Goal: Transaction & Acquisition: Purchase product/service

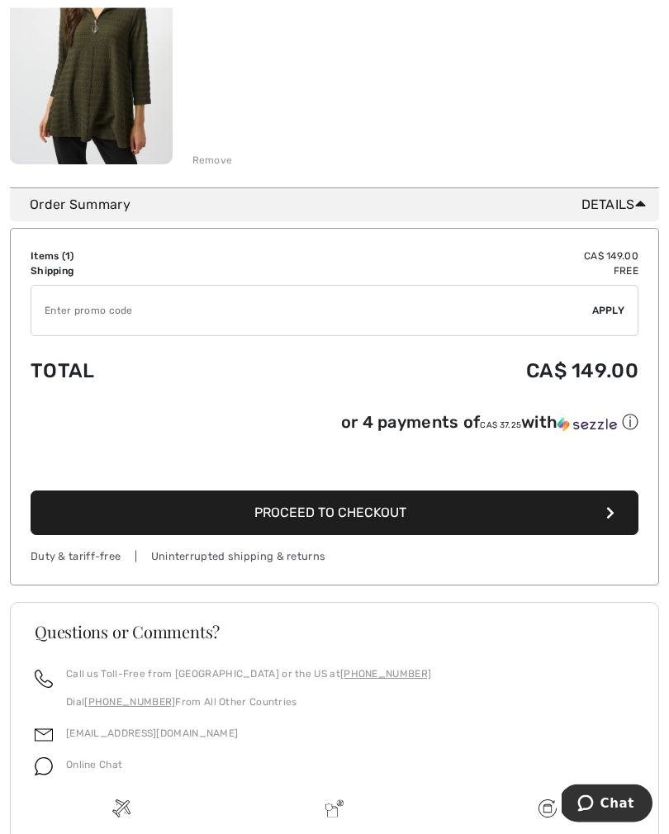
scroll to position [323, 0]
click at [436, 519] on button "Proceed to Checkout" at bounding box center [335, 513] width 608 height 45
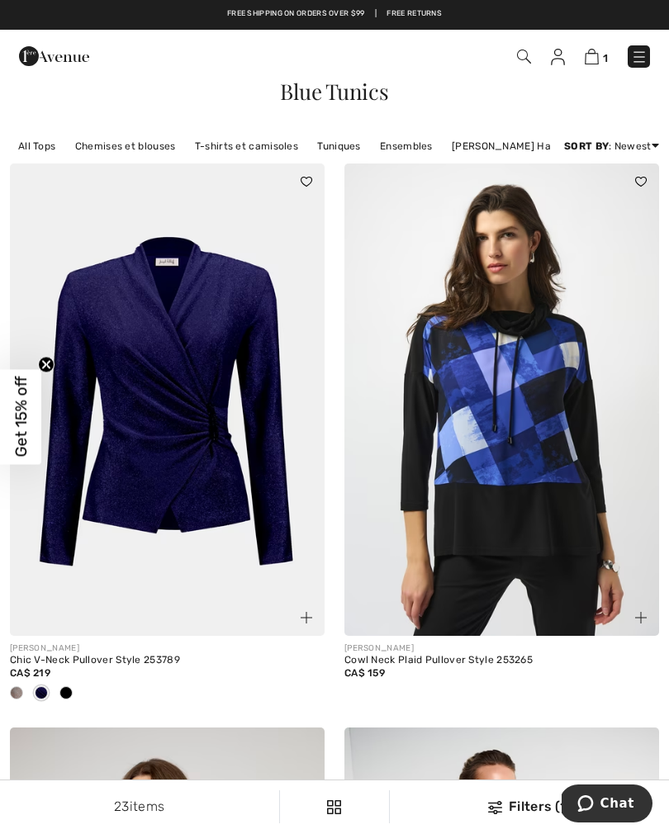
click at [589, 64] on img at bounding box center [592, 57] width 14 height 16
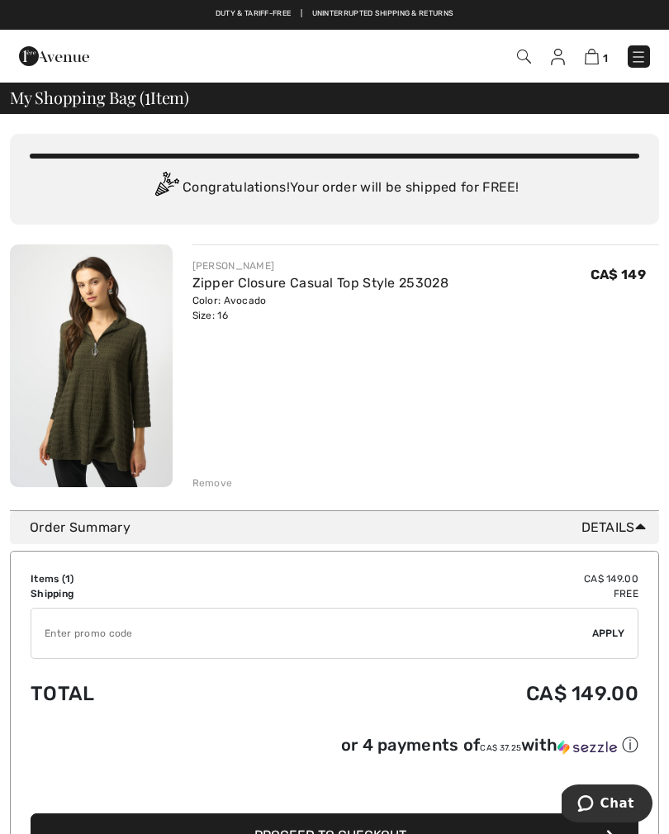
click at [400, 283] on link "Zipper Closure Casual Top Style 253028" at bounding box center [320, 283] width 256 height 16
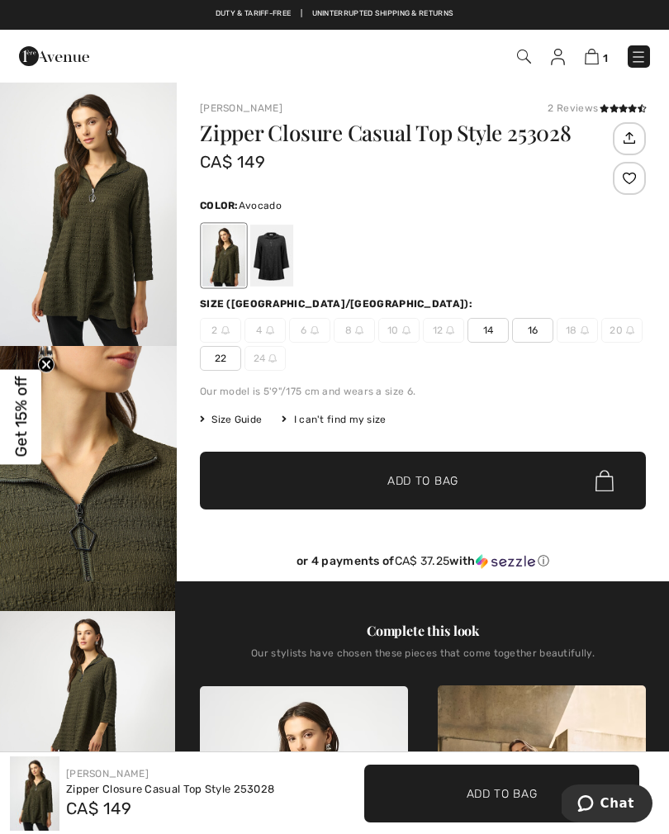
click at [597, 56] on img at bounding box center [592, 57] width 14 height 16
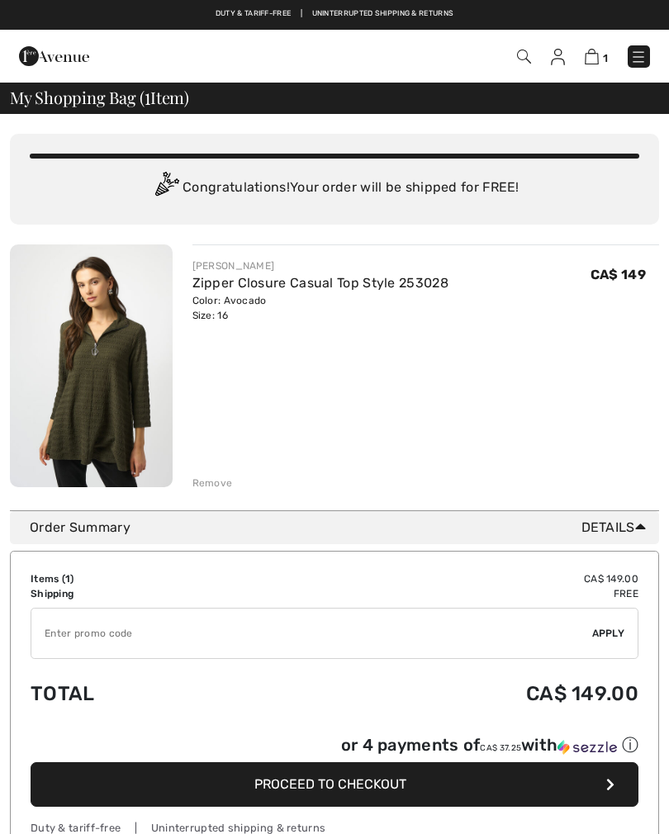
checkbox input "true"
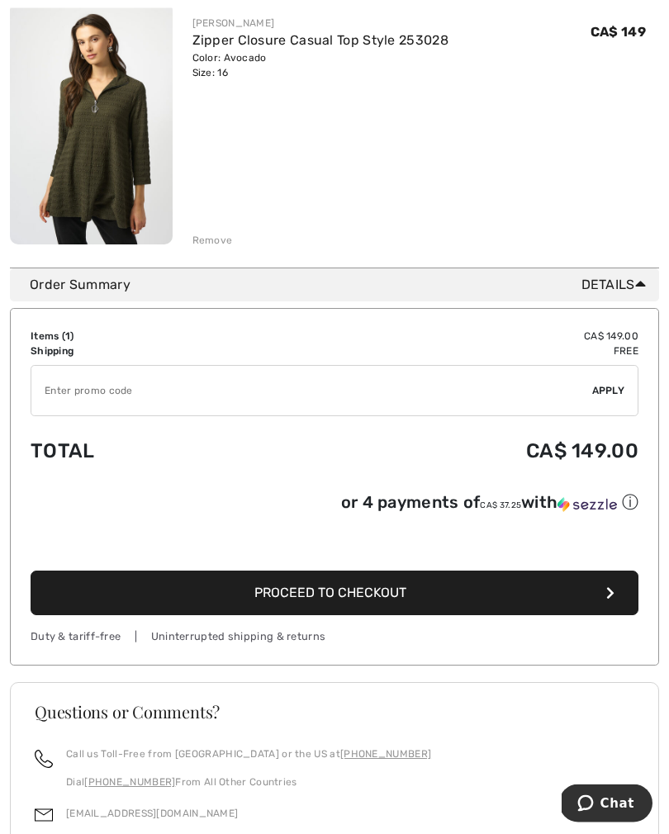
scroll to position [243, 0]
click at [392, 597] on span "Proceed to Checkout" at bounding box center [330, 593] width 152 height 16
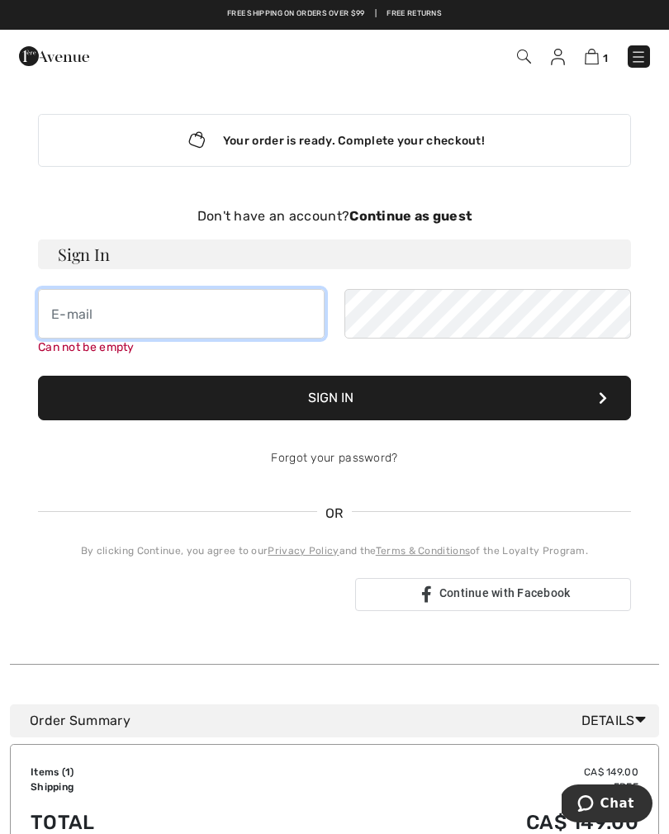
click at [59, 307] on input "email" at bounding box center [181, 314] width 287 height 50
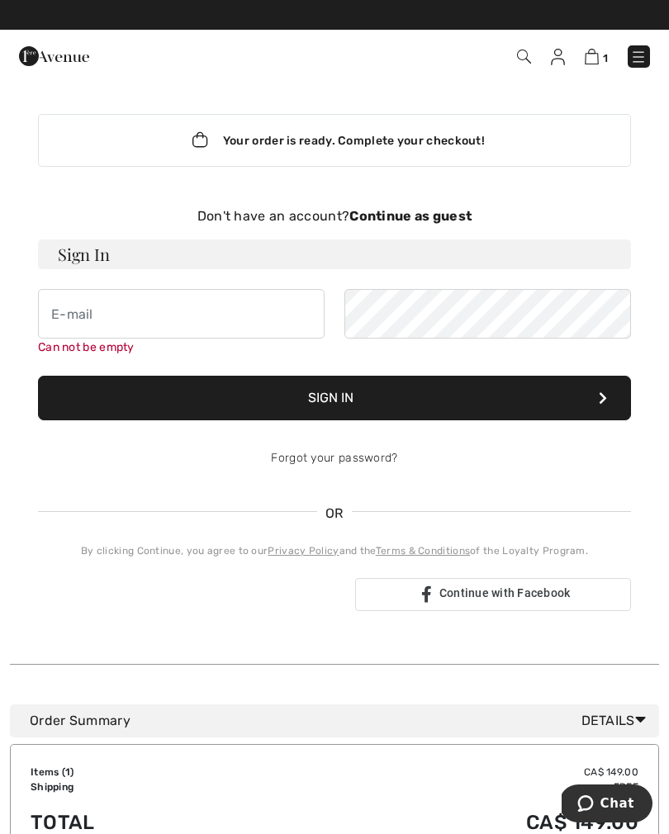
click at [427, 215] on strong "Continue as guest" at bounding box center [410, 216] width 122 height 16
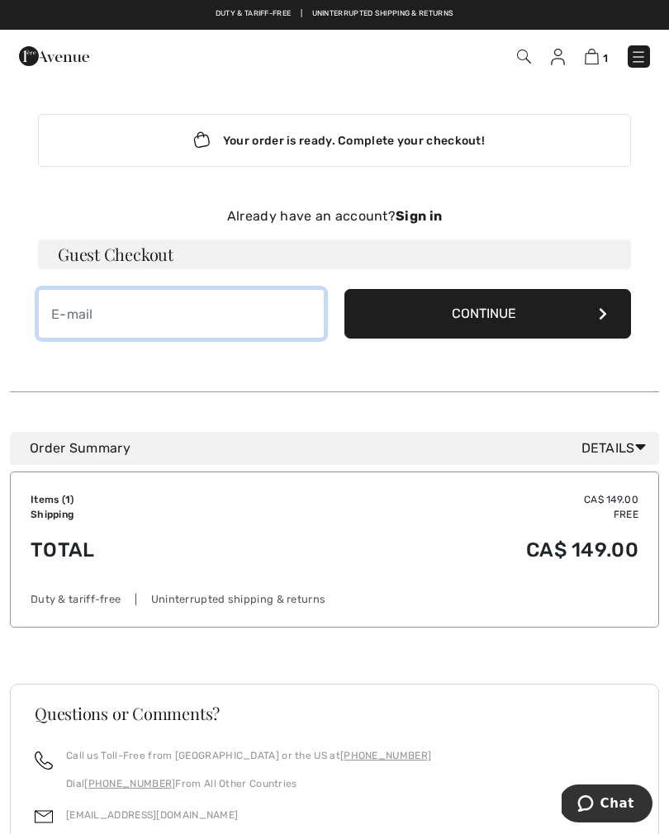
click at [61, 311] on input "email" at bounding box center [181, 314] width 287 height 50
type input "jennifer@wilsonholme.com"
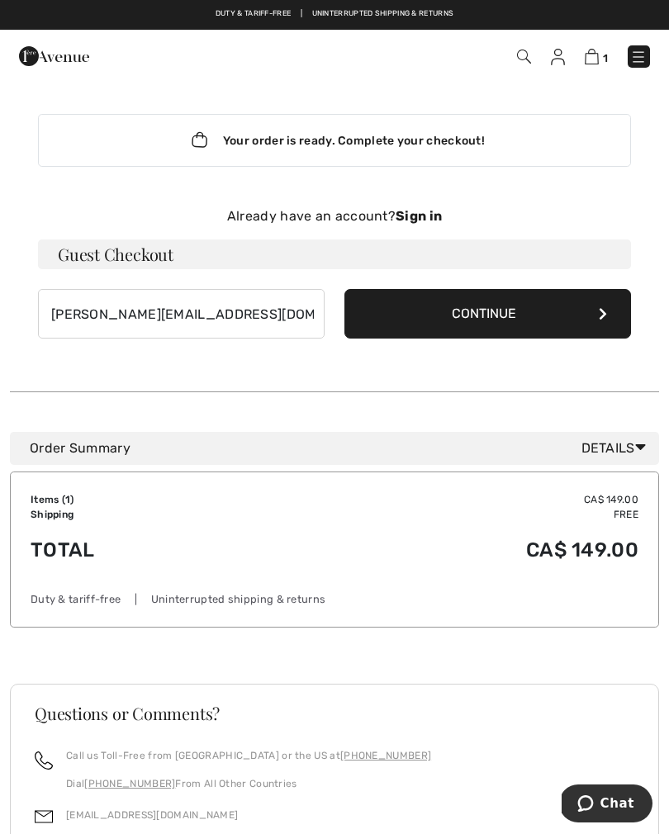
click at [606, 326] on button "Continue" at bounding box center [488, 314] width 287 height 50
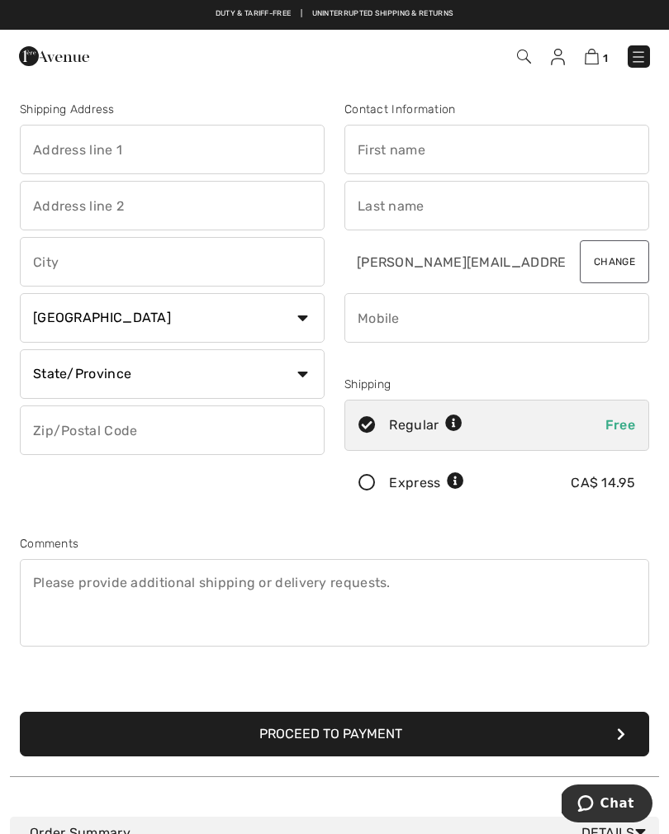
click at [38, 149] on input "text" at bounding box center [172, 150] width 305 height 50
type input "21457 charing cross road"
click at [52, 269] on input "text" at bounding box center [172, 262] width 305 height 50
type input "Charing Cross"
click at [46, 379] on select "State/Province Alberta British Columbia Manitoba New Brunswick Newfoundland and…" at bounding box center [172, 374] width 305 height 50
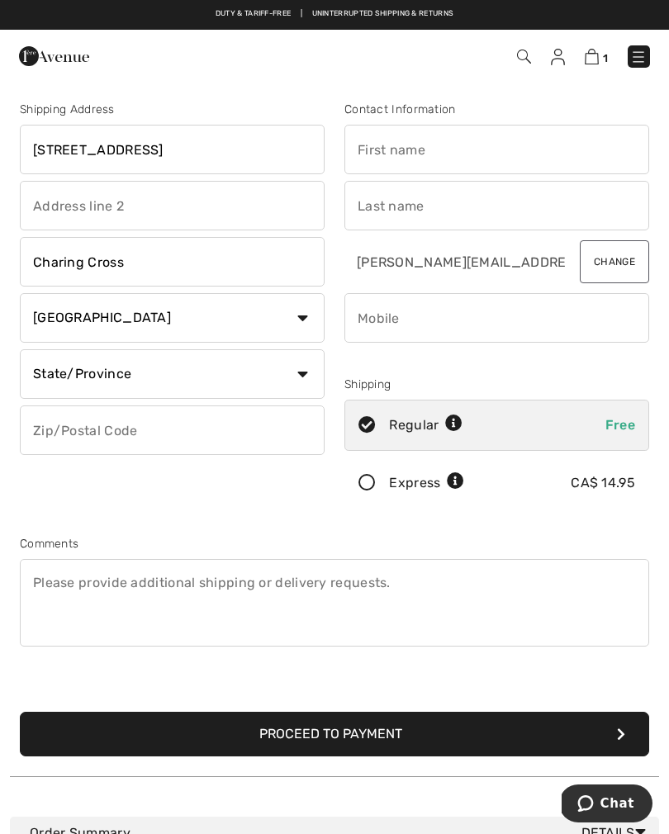
select select "ON"
click at [50, 422] on input "text" at bounding box center [172, 431] width 305 height 50
type input "N0P1G0"
click at [501, 151] on input "text" at bounding box center [497, 150] width 305 height 50
type input "Jp"
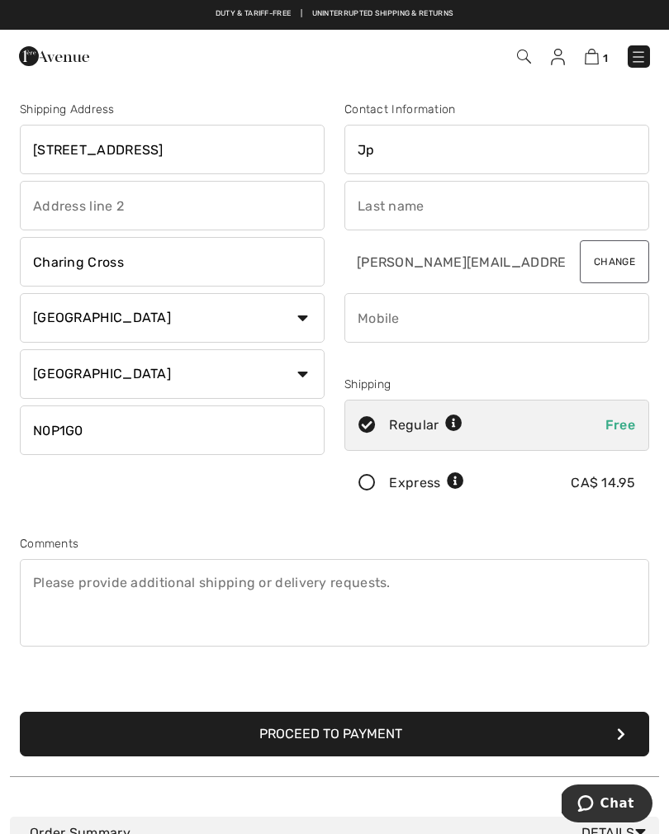
click at [484, 185] on input "text" at bounding box center [497, 206] width 305 height 50
type input "Wilson"
click at [473, 327] on input "phone" at bounding box center [497, 318] width 305 height 50
click at [487, 312] on input "phone" at bounding box center [497, 318] width 305 height 50
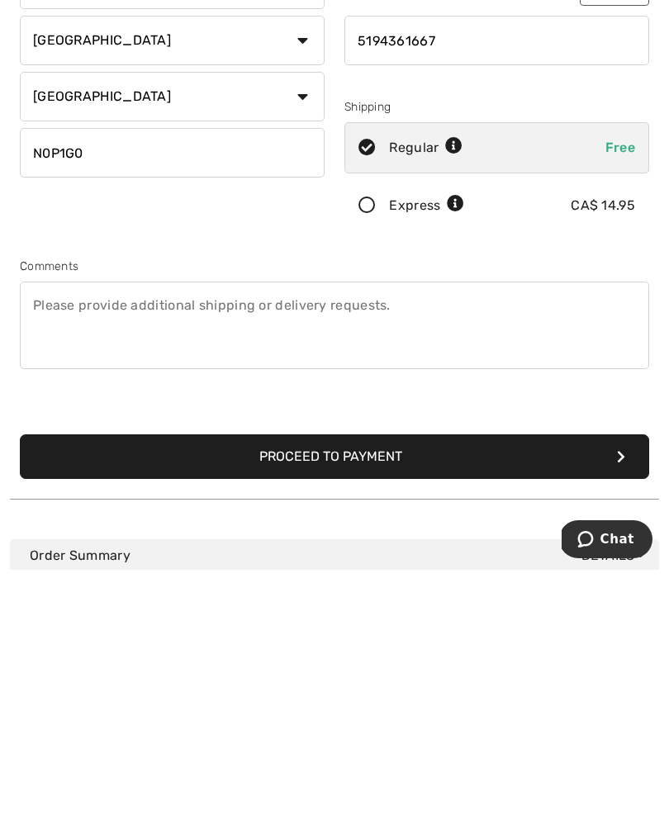
scroll to position [17, 0]
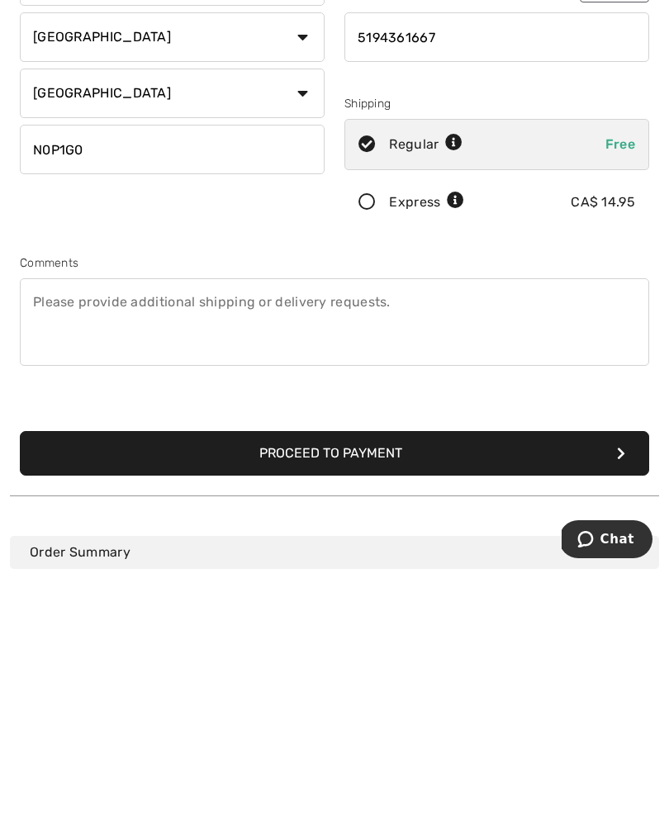
type input "5194361667"
click at [381, 696] on button "Proceed to Payment" at bounding box center [335, 718] width 630 height 45
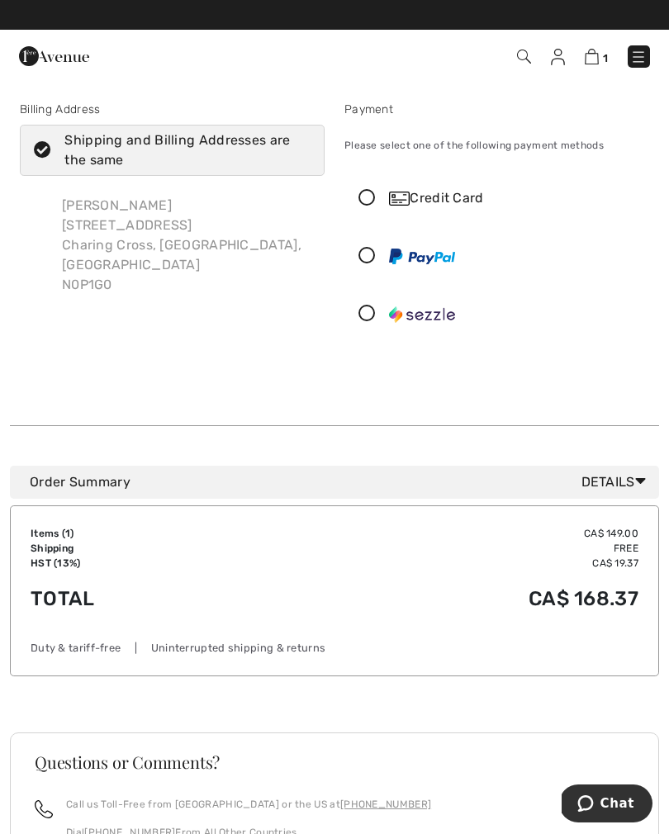
click at [375, 203] on icon at bounding box center [367, 198] width 44 height 17
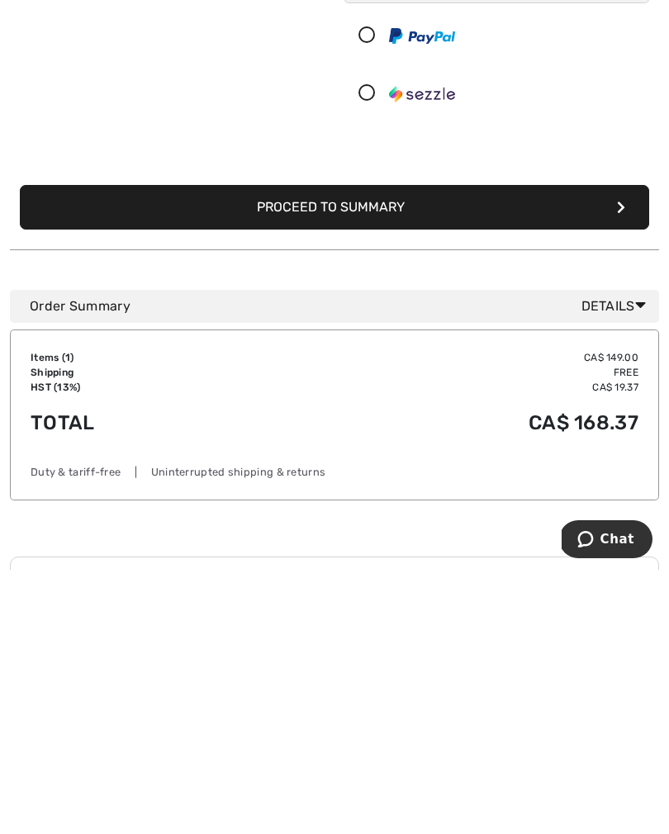
click at [193, 449] on button "Proceed to Summary" at bounding box center [335, 471] width 630 height 45
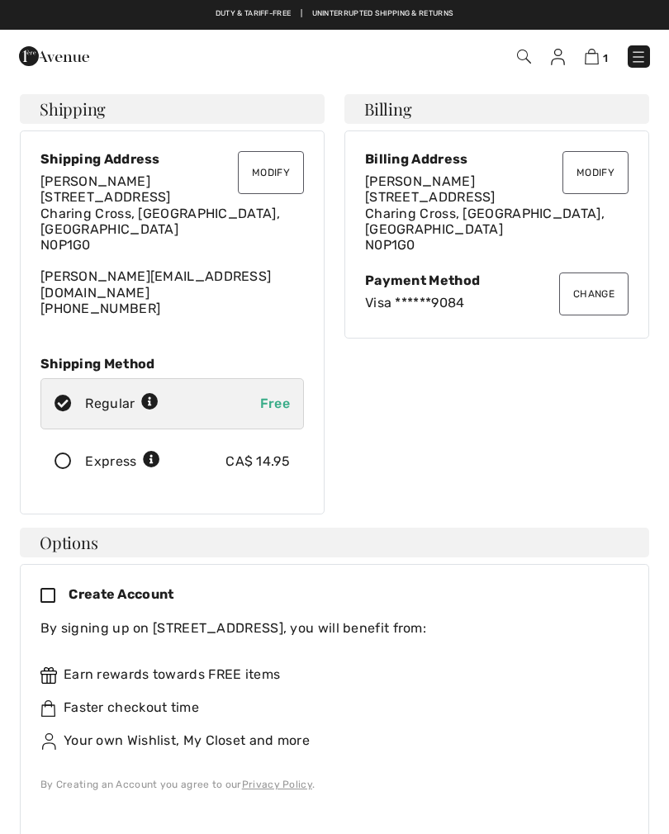
checkbox input "true"
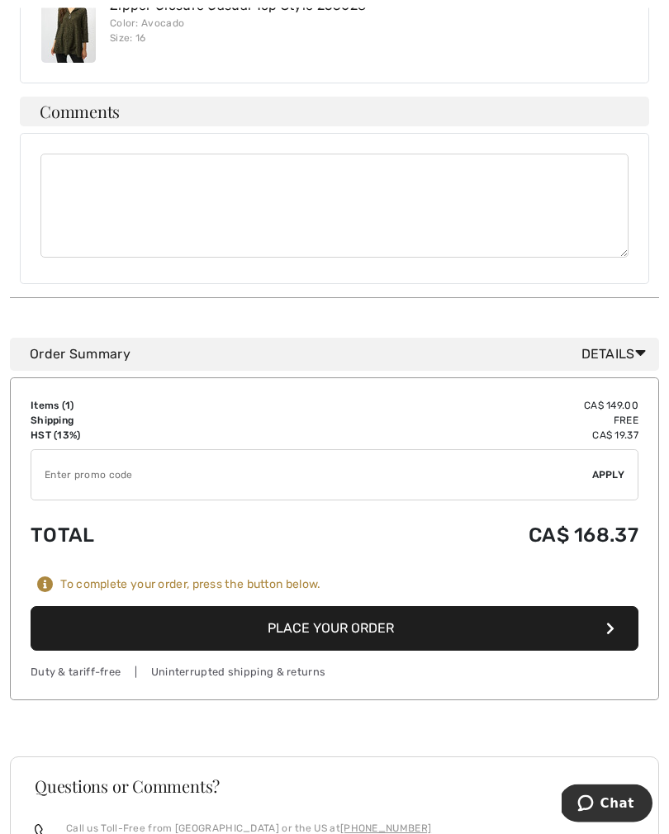
scroll to position [1257, 0]
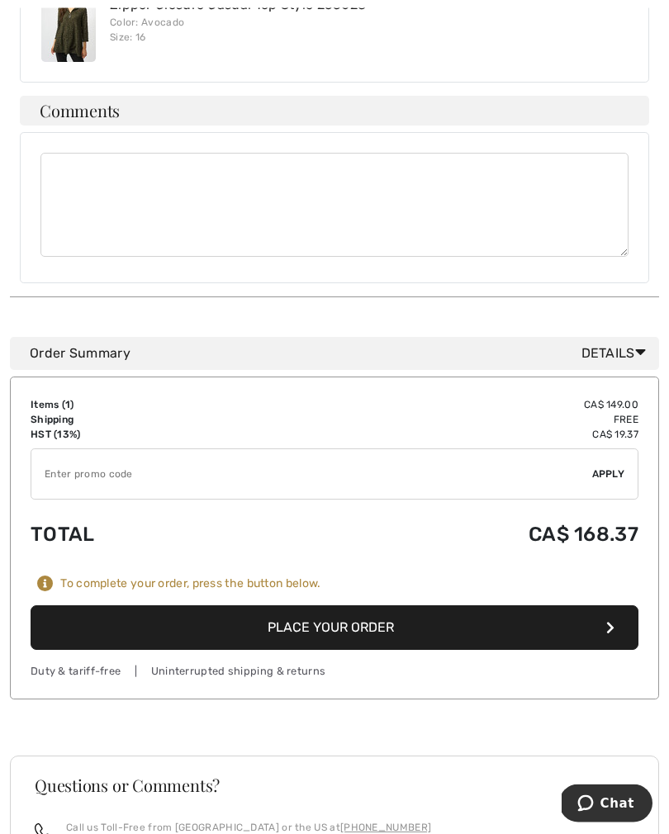
click at [301, 606] on button "Place Your Order" at bounding box center [335, 628] width 608 height 45
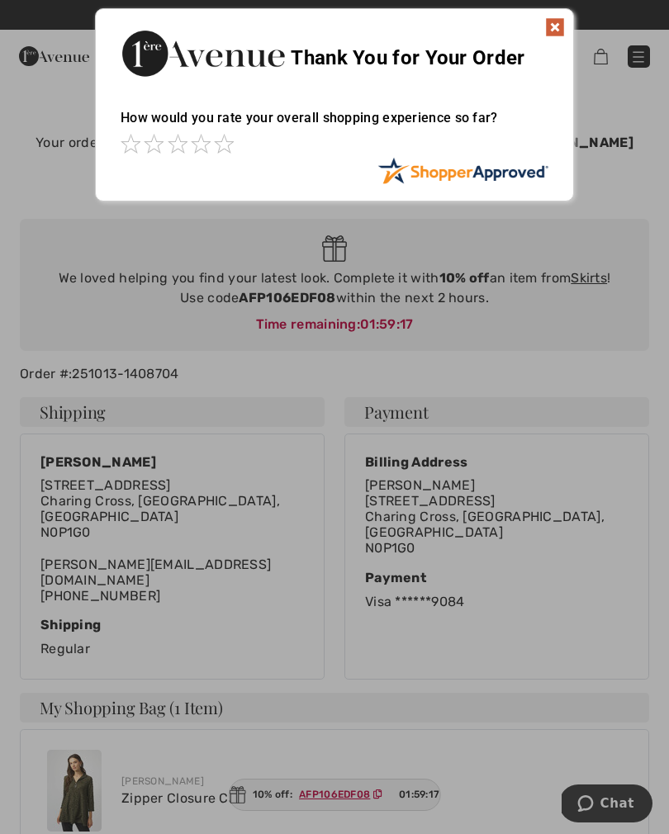
click at [562, 33] on img at bounding box center [555, 27] width 20 height 20
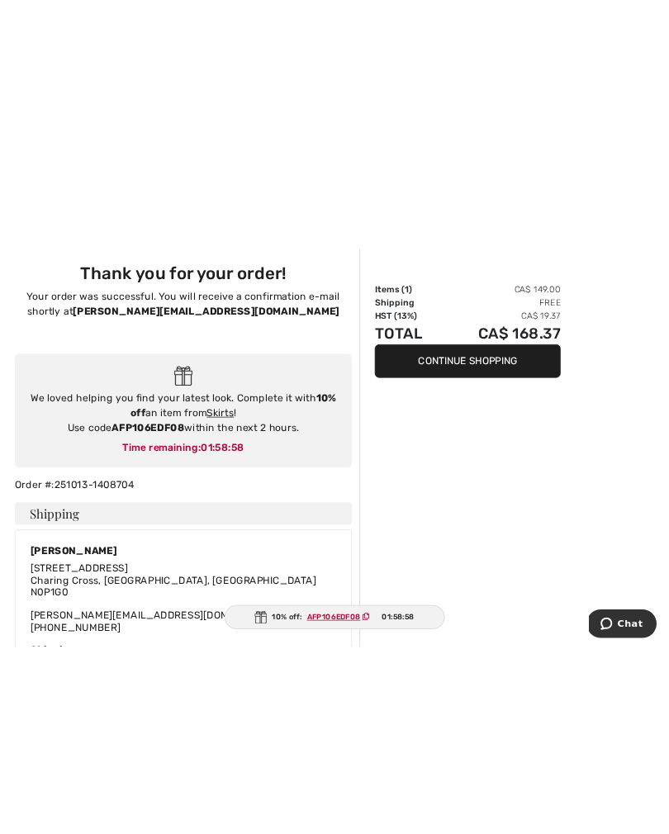
scroll to position [592, 0]
